Goal: Browse casually: Explore the website without a specific task or goal

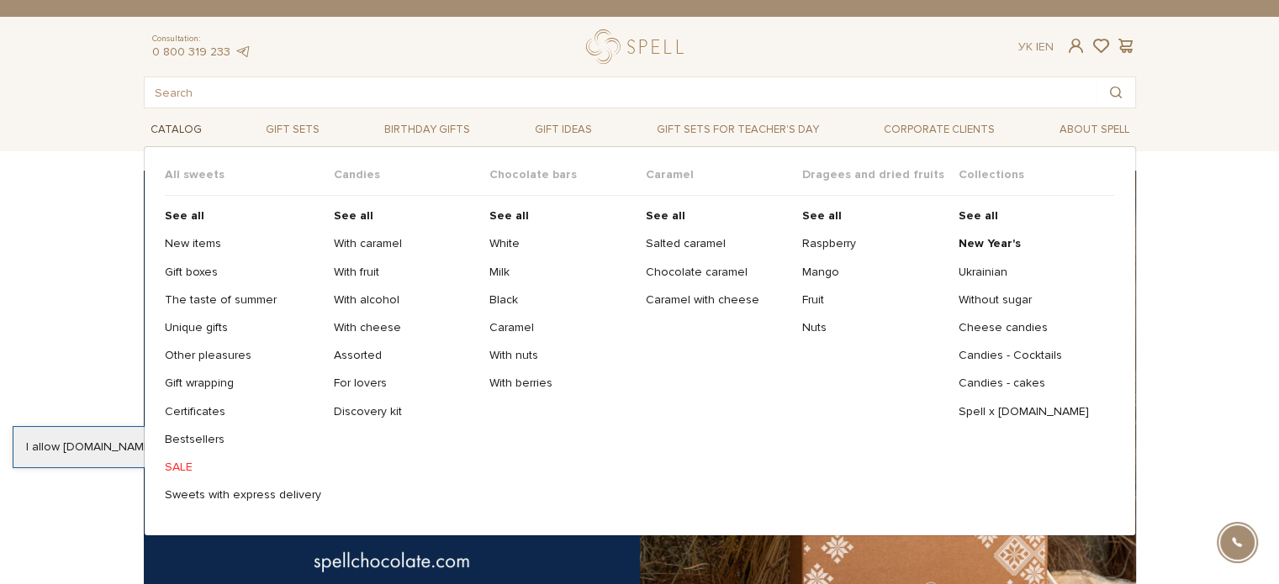
click at [173, 127] on link "Catalog" at bounding box center [176, 130] width 65 height 26
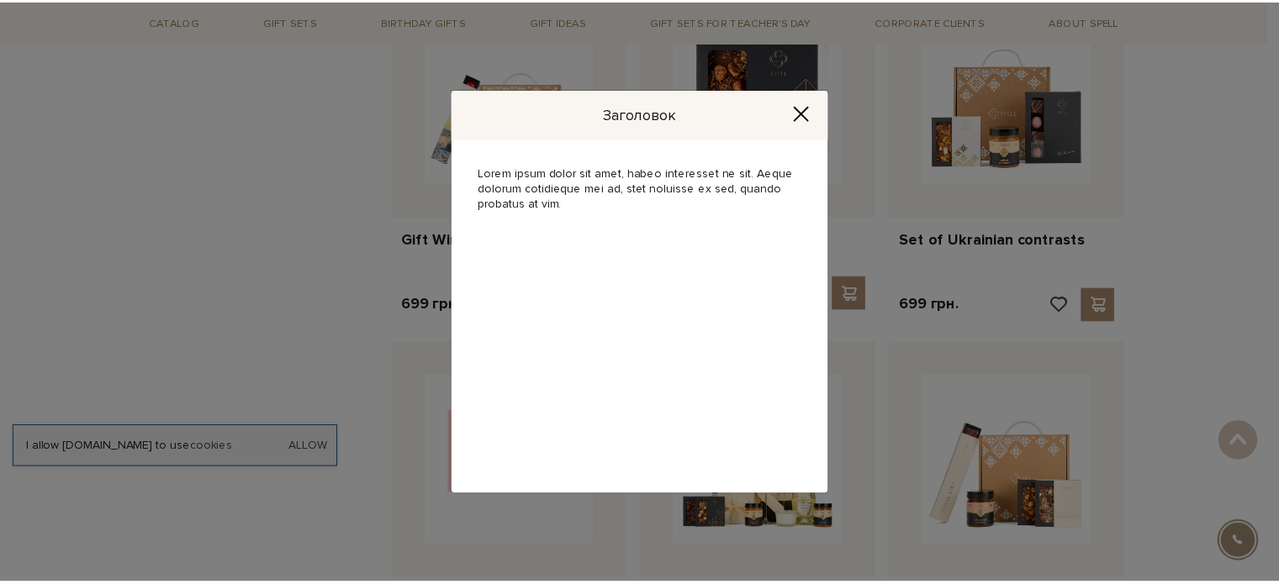
scroll to position [1345, 0]
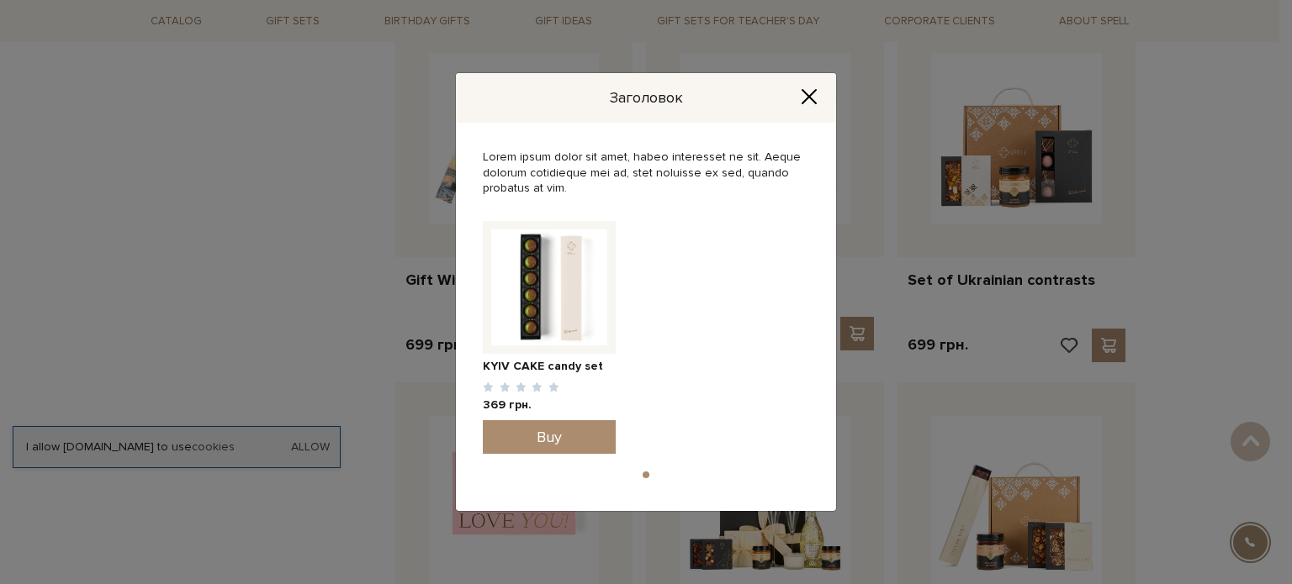
click at [807, 97] on icon "Close" at bounding box center [808, 96] width 17 height 17
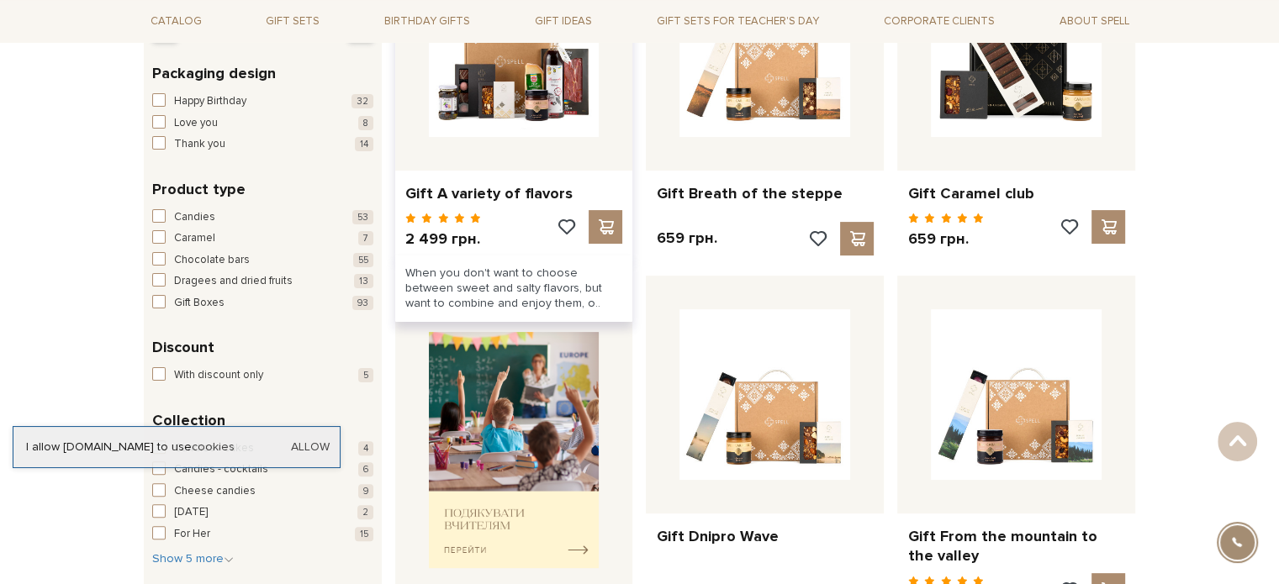
scroll to position [168, 0]
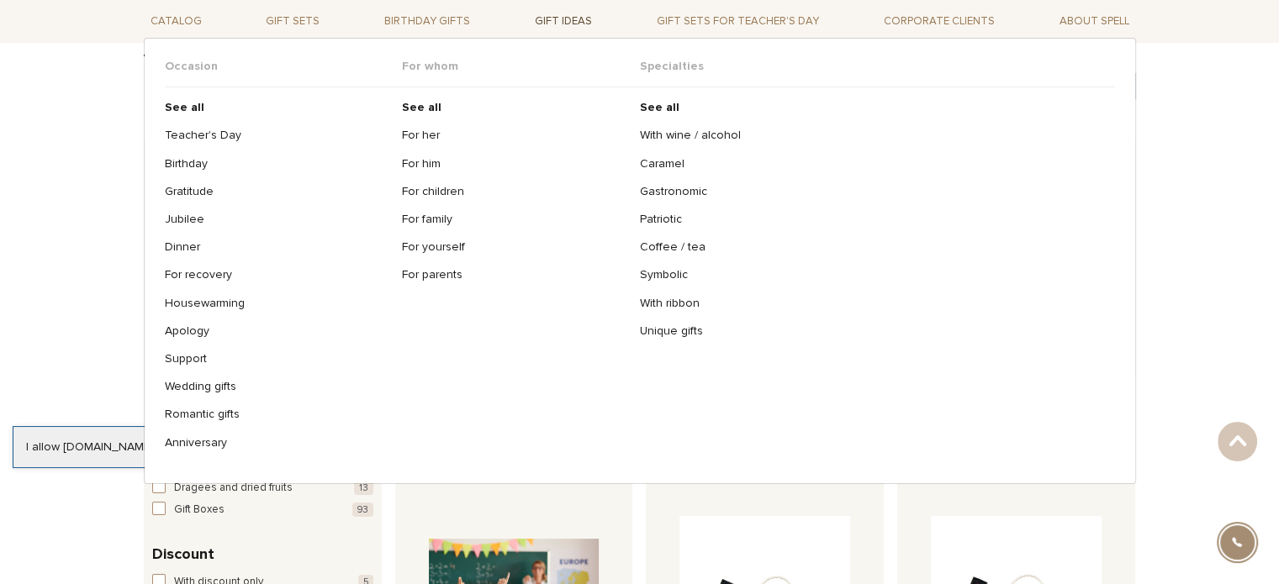
click at [581, 20] on link "Gift ideas" at bounding box center [563, 21] width 71 height 26
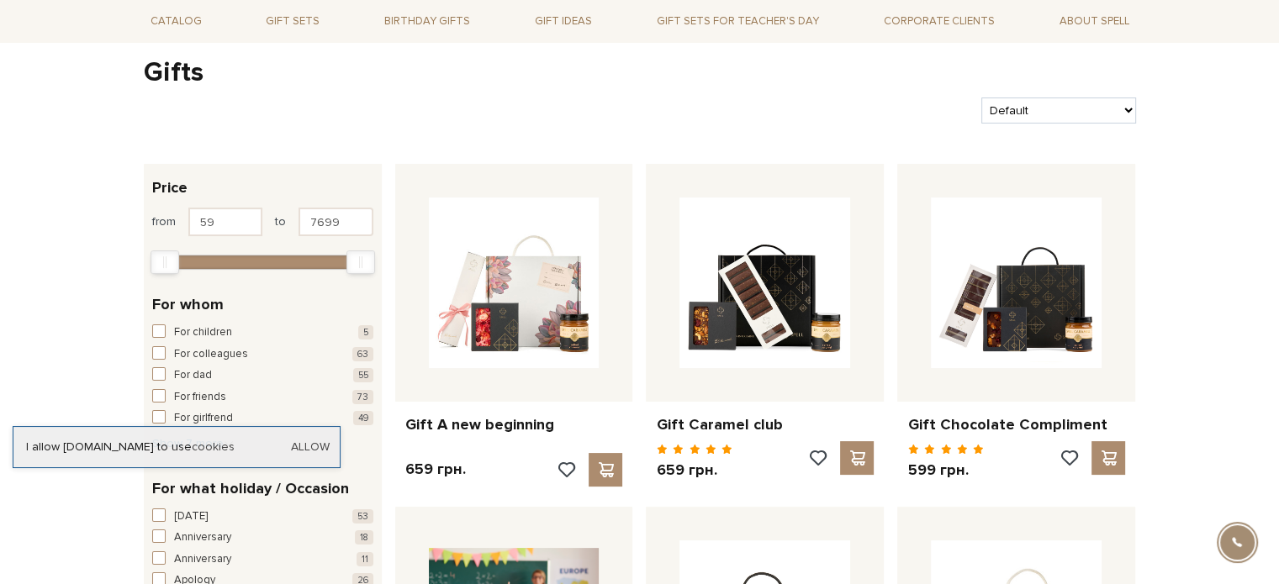
scroll to position [420, 0]
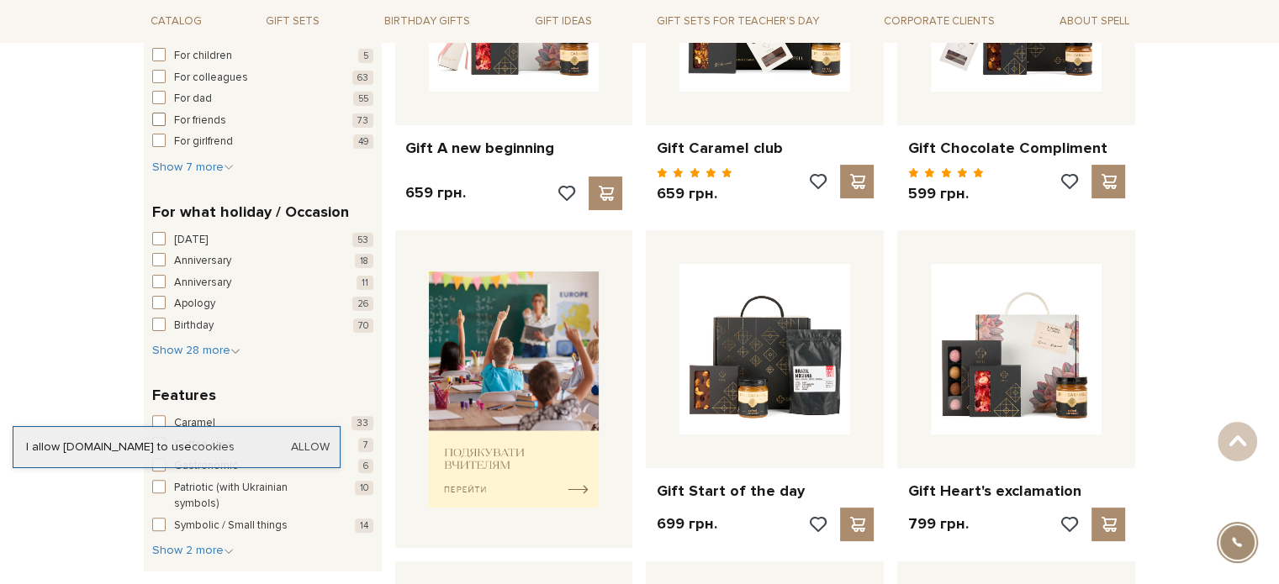
click at [202, 122] on span "For friends" at bounding box center [200, 121] width 52 height 17
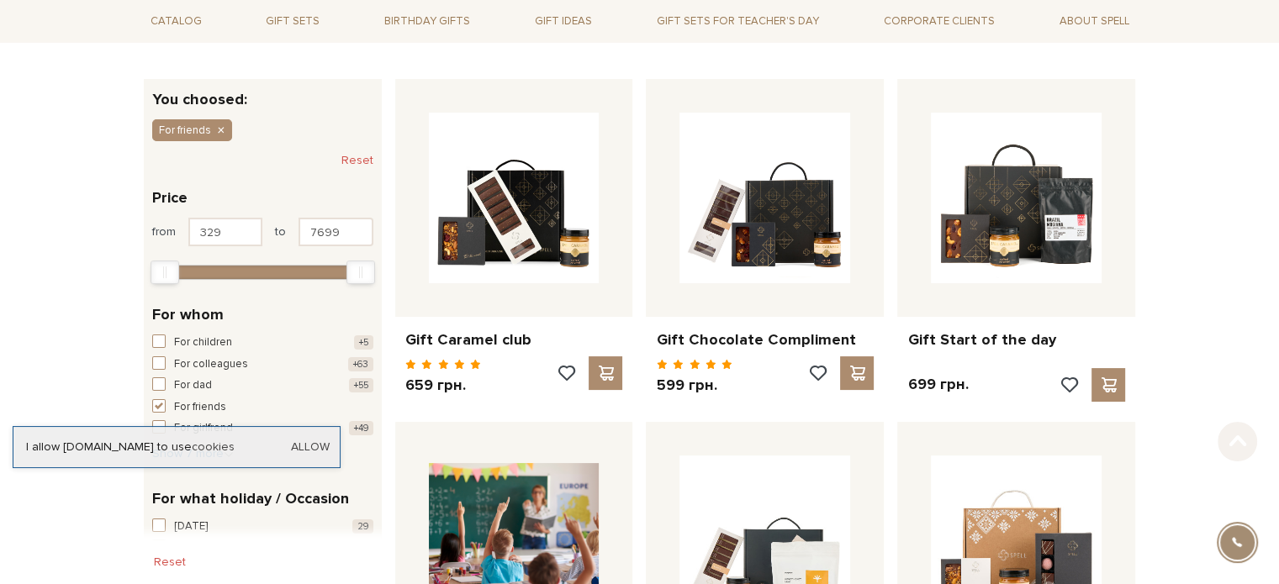
scroll to position [252, 0]
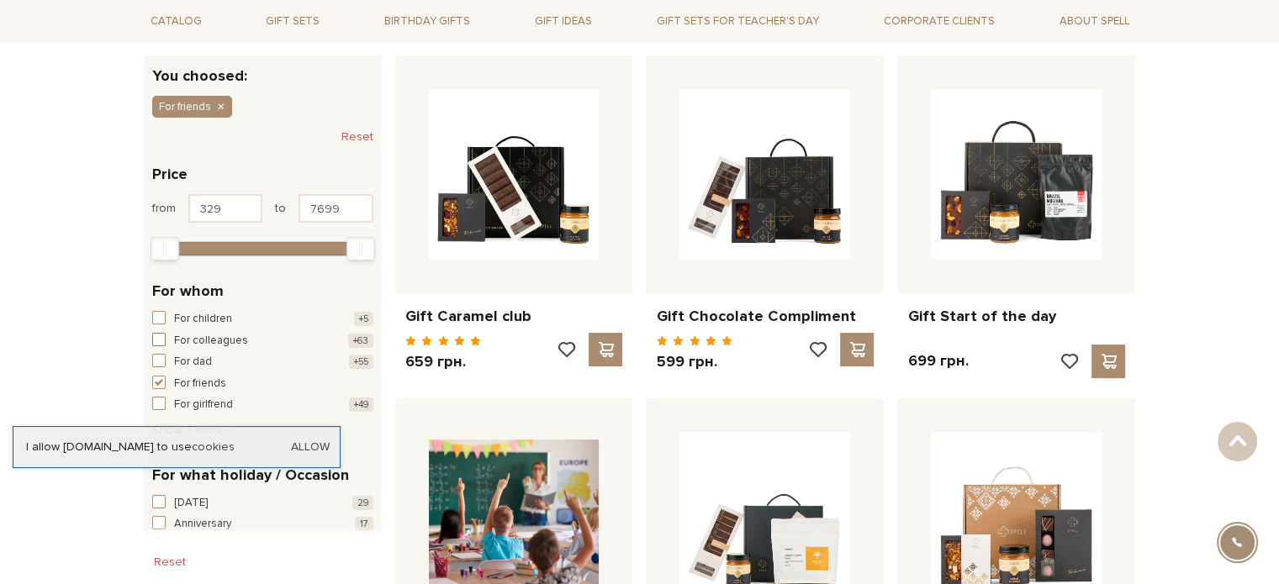
click at [204, 338] on span "For colleagues" at bounding box center [211, 341] width 74 height 17
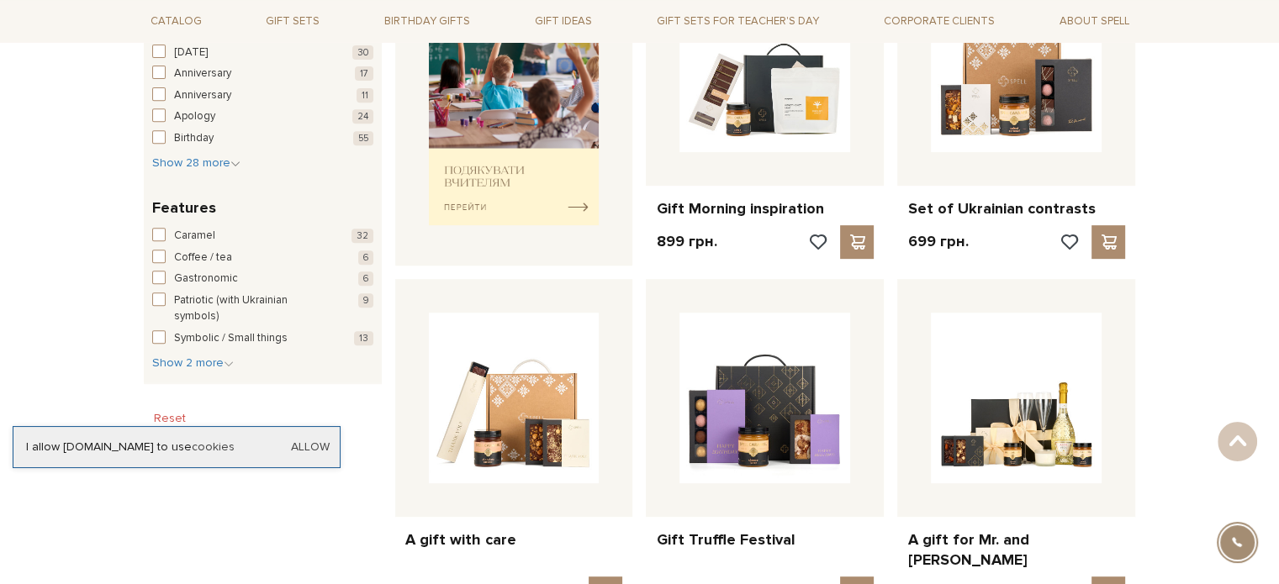
scroll to position [673, 0]
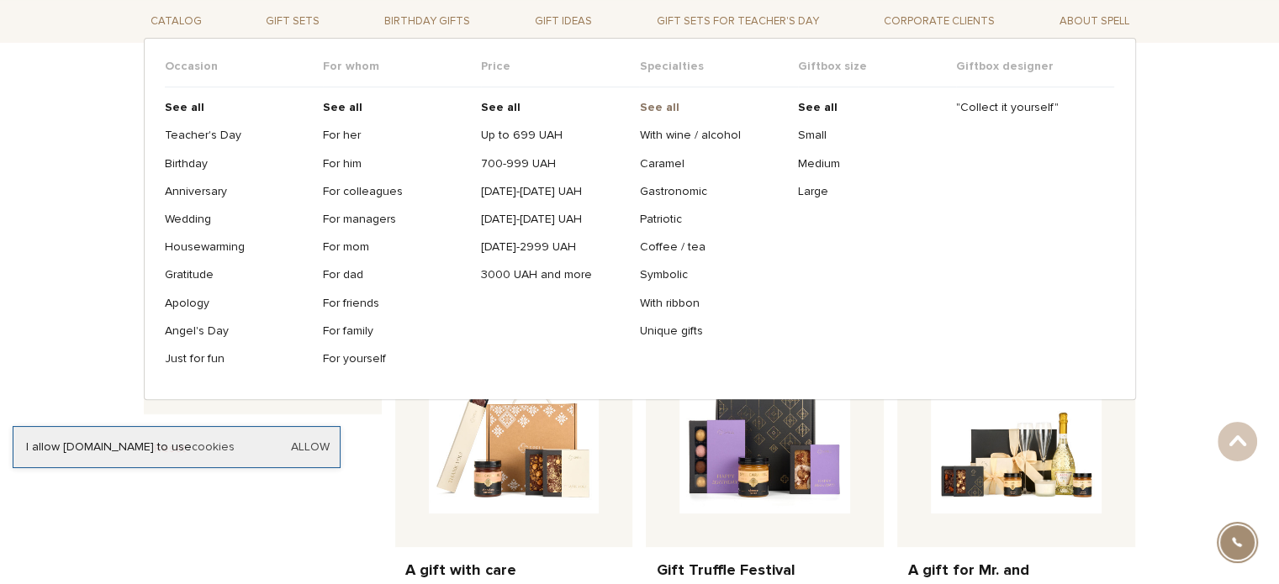
click at [651, 102] on b "See all" at bounding box center [659, 107] width 40 height 14
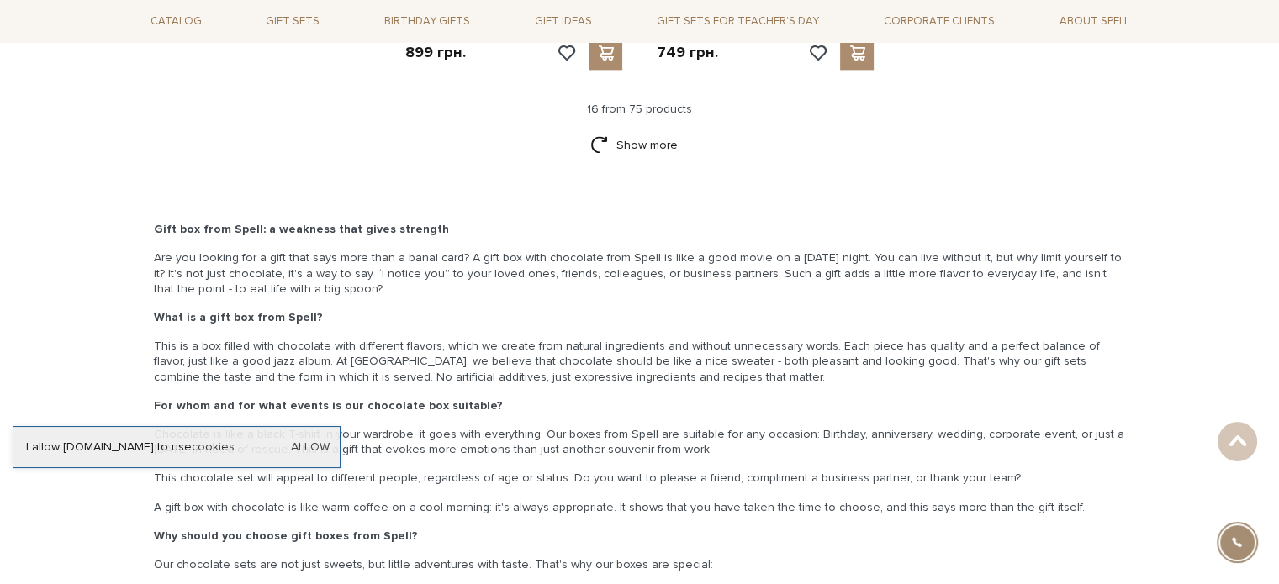
scroll to position [2186, 0]
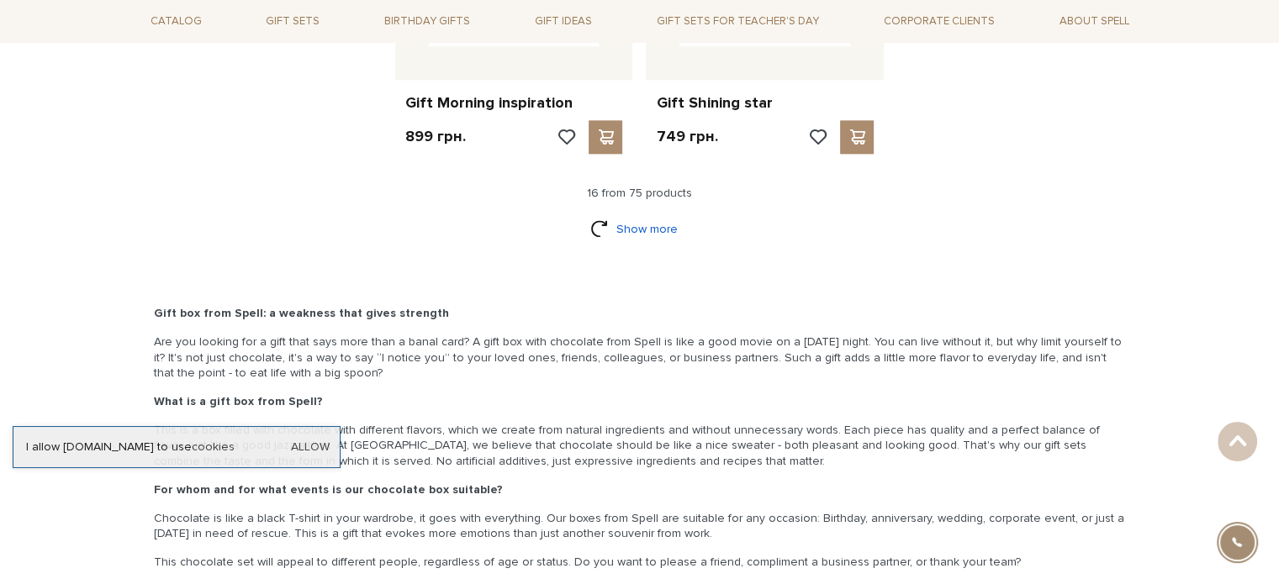
click at [653, 226] on link "Show more" at bounding box center [639, 228] width 98 height 29
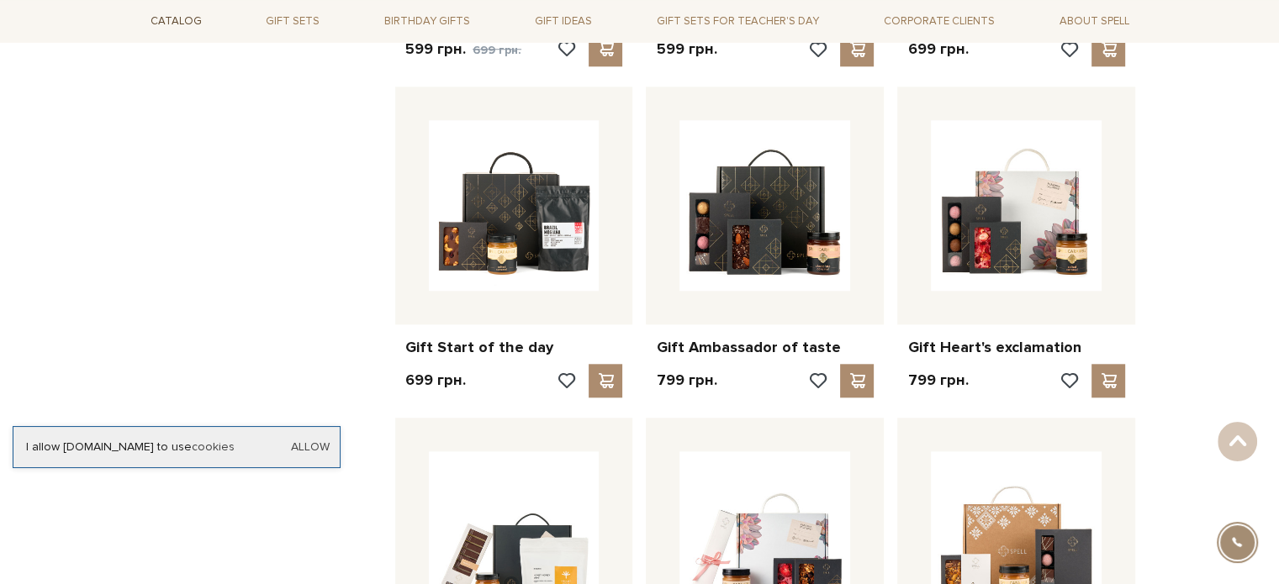
scroll to position [1261, 0]
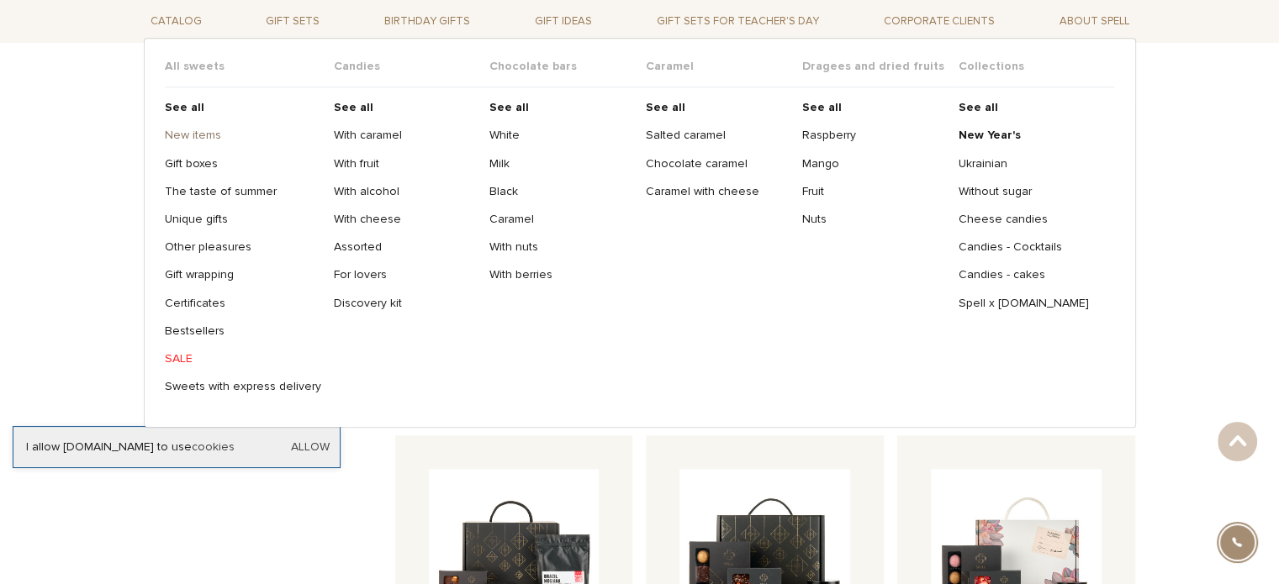
click at [202, 133] on link "New items" at bounding box center [243, 135] width 156 height 15
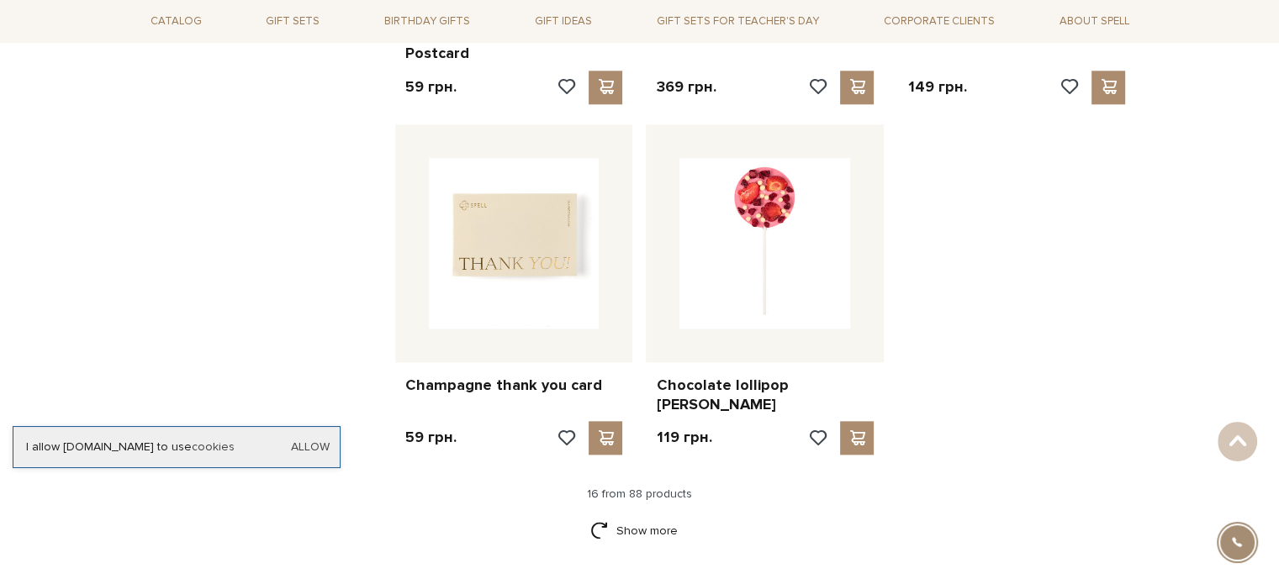
scroll to position [1934, 0]
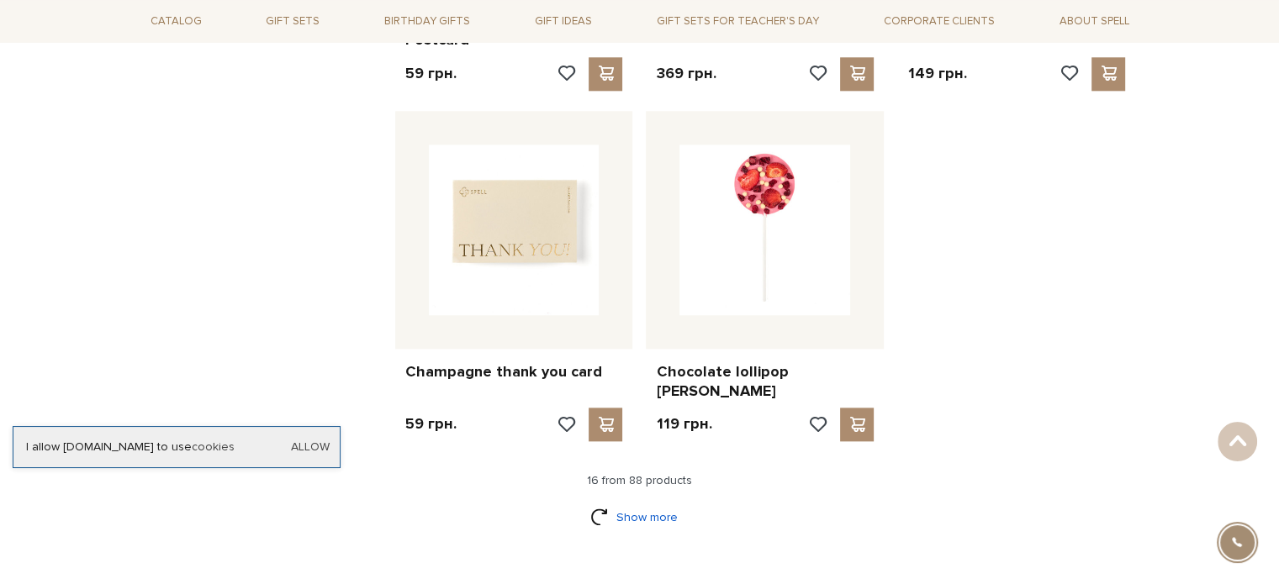
click at [632, 503] on link "Show more" at bounding box center [639, 517] width 98 height 29
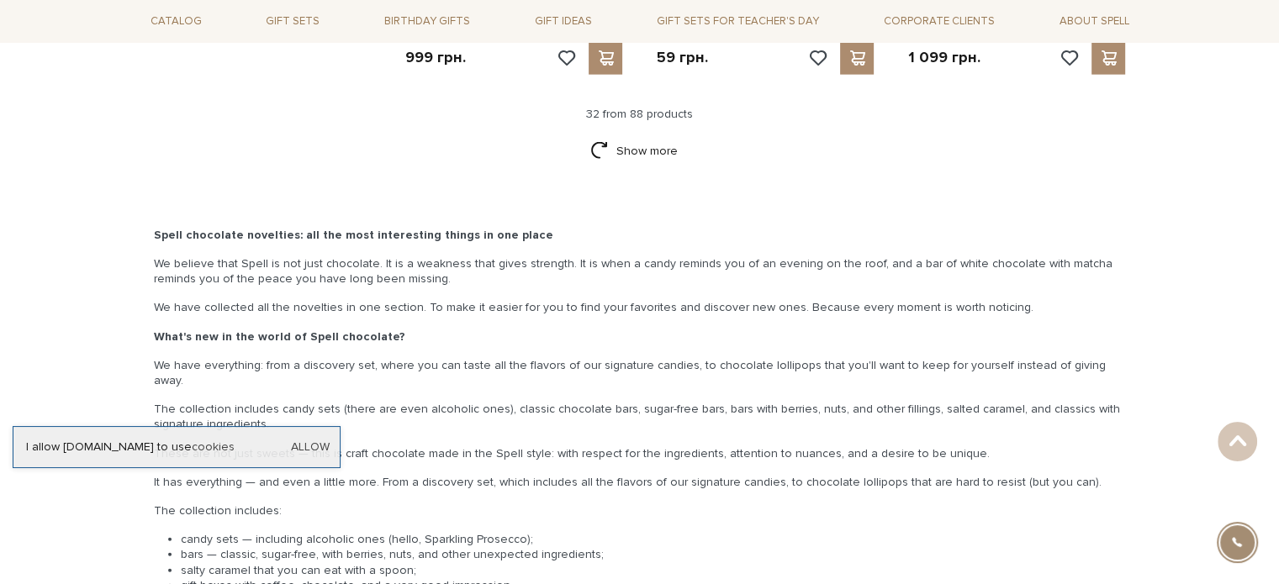
scroll to position [3784, 0]
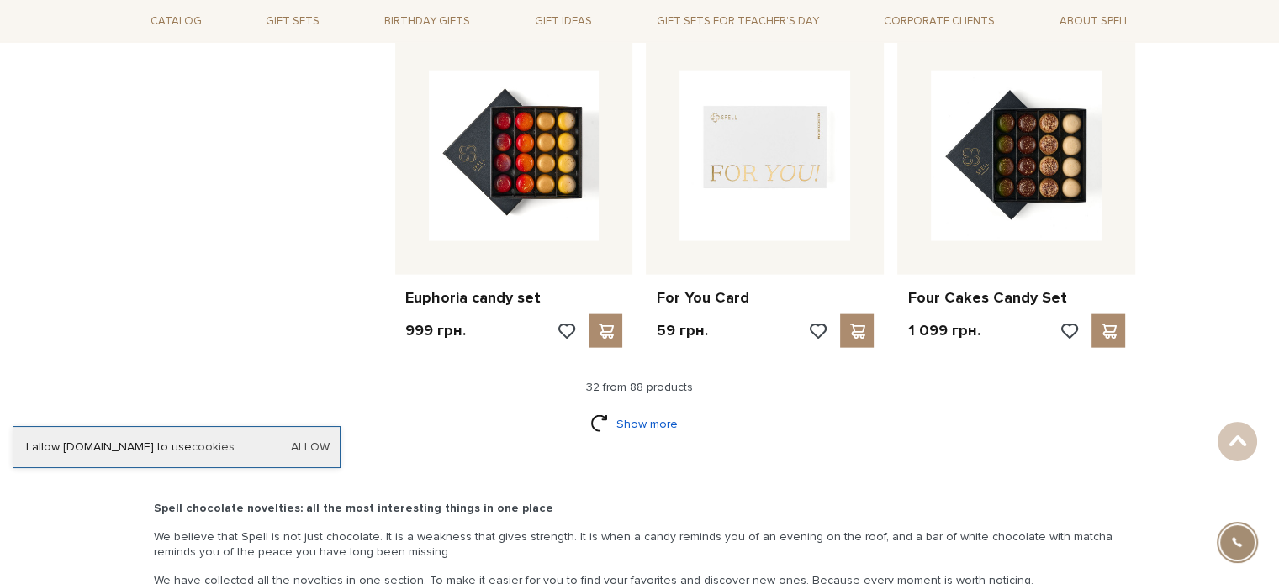
click at [631, 409] on link "Show more" at bounding box center [639, 423] width 98 height 29
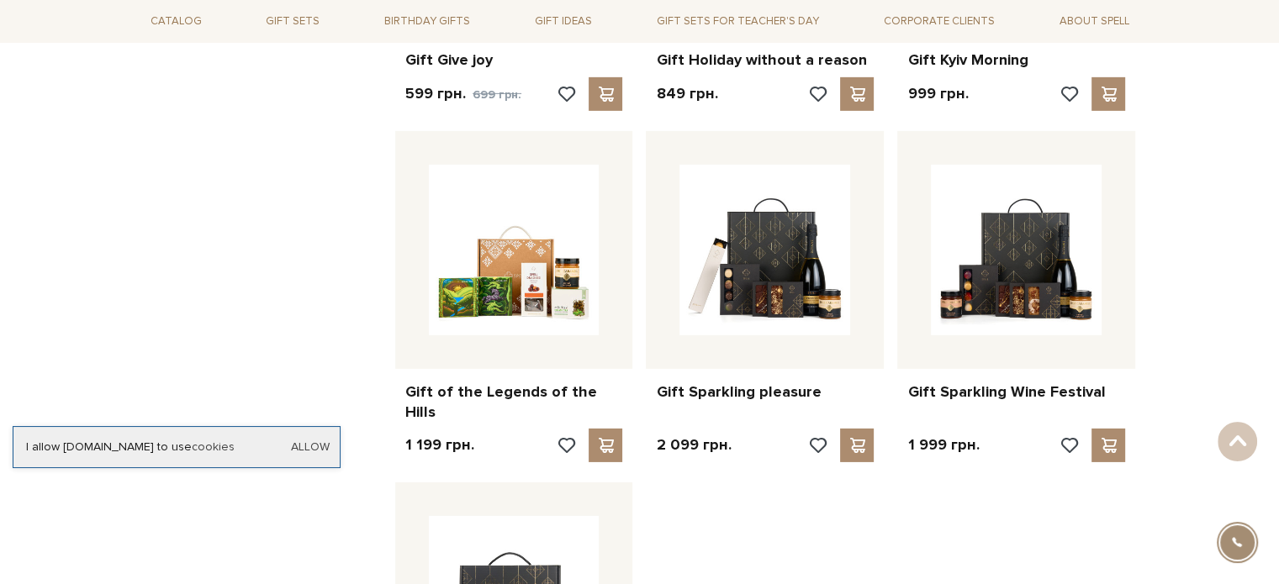
scroll to position [5802, 0]
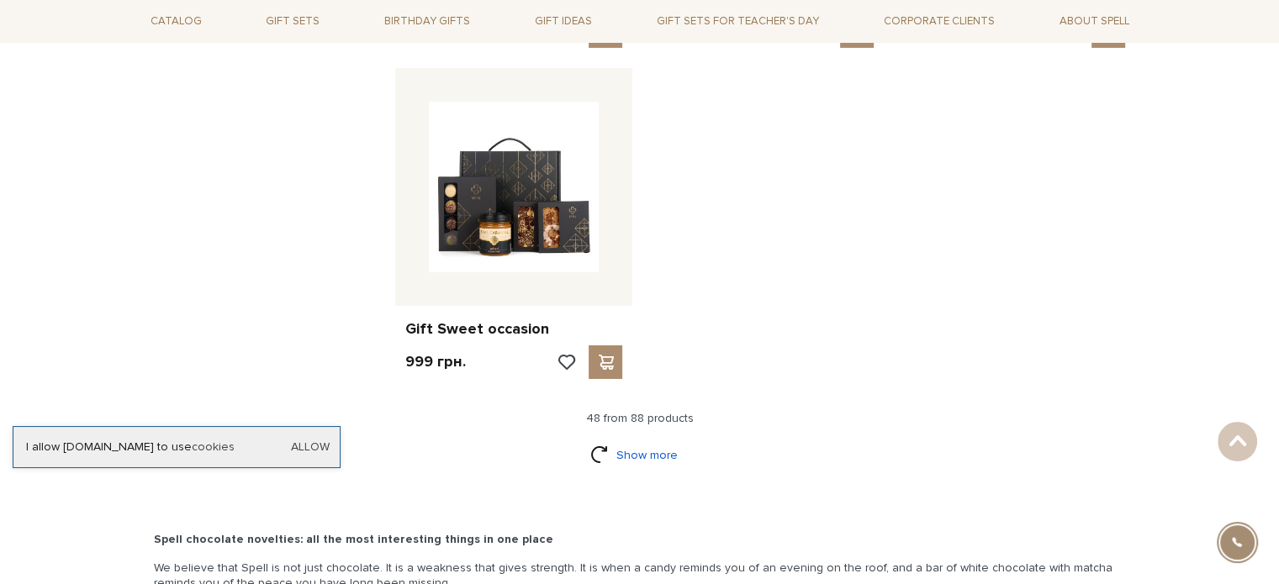
click at [636, 441] on link "Show more" at bounding box center [639, 455] width 98 height 29
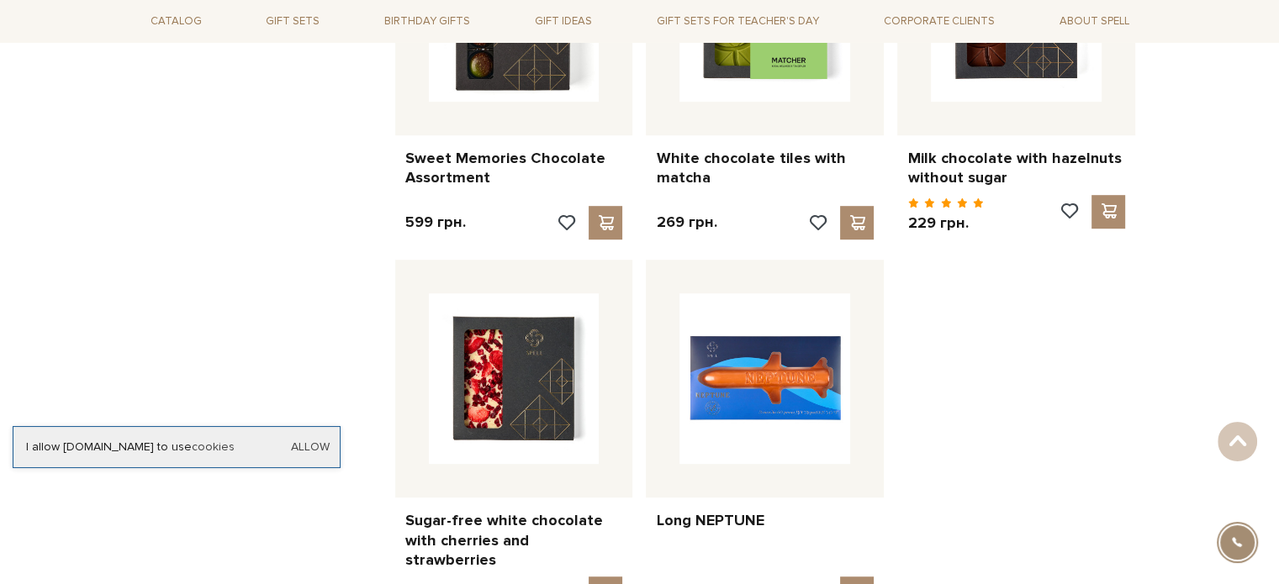
scroll to position [7399, 0]
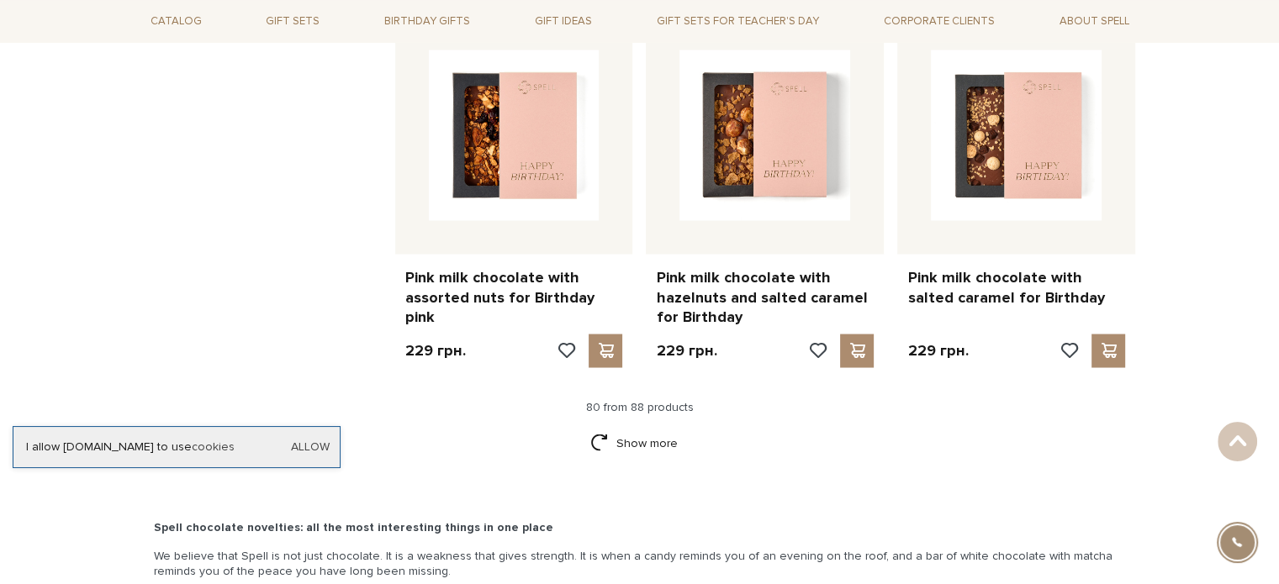
scroll to position [9501, 0]
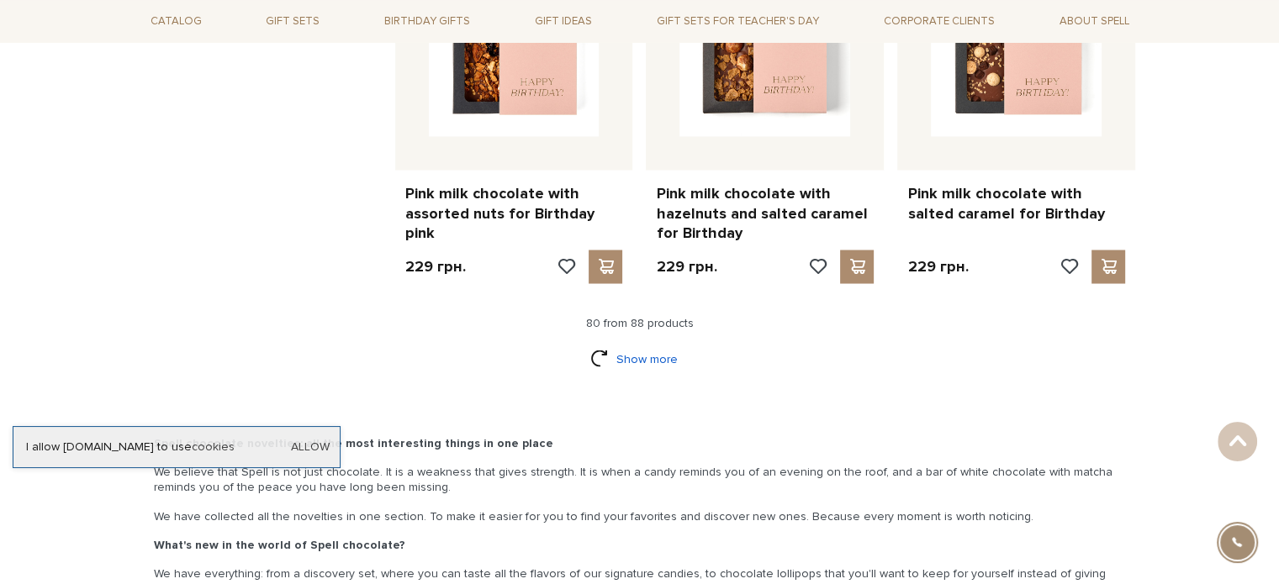
click at [650, 344] on link "Show more" at bounding box center [639, 358] width 98 height 29
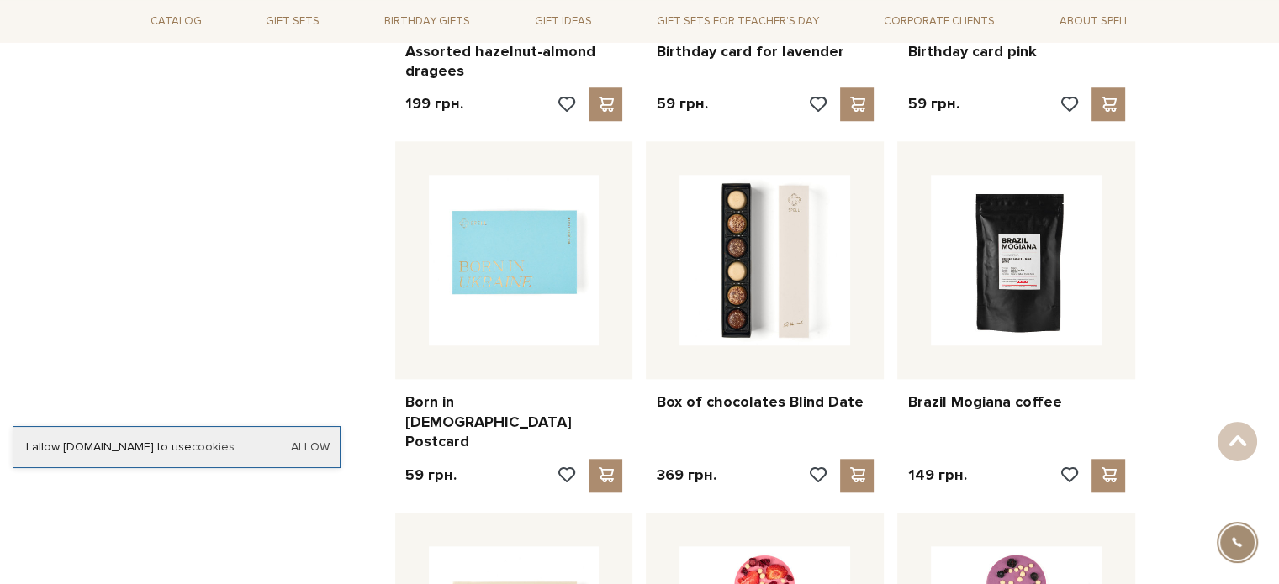
scroll to position [1513, 0]
